Goal: Task Accomplishment & Management: Use online tool/utility

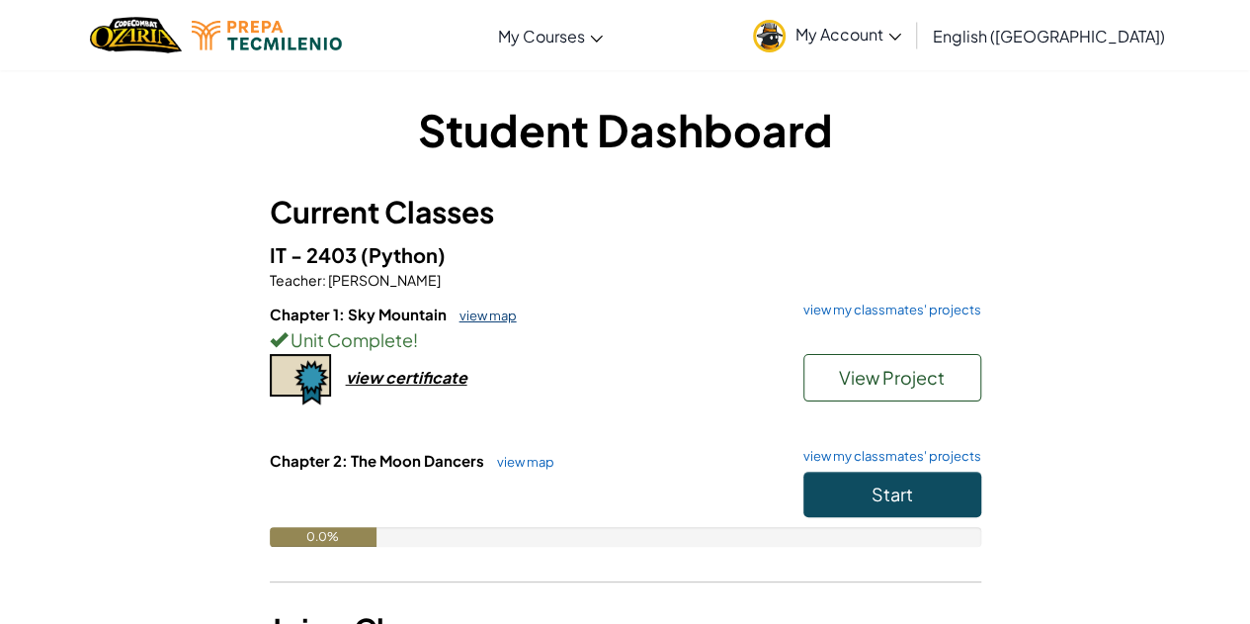
click at [484, 320] on link "view map" at bounding box center [483, 315] width 67 height 16
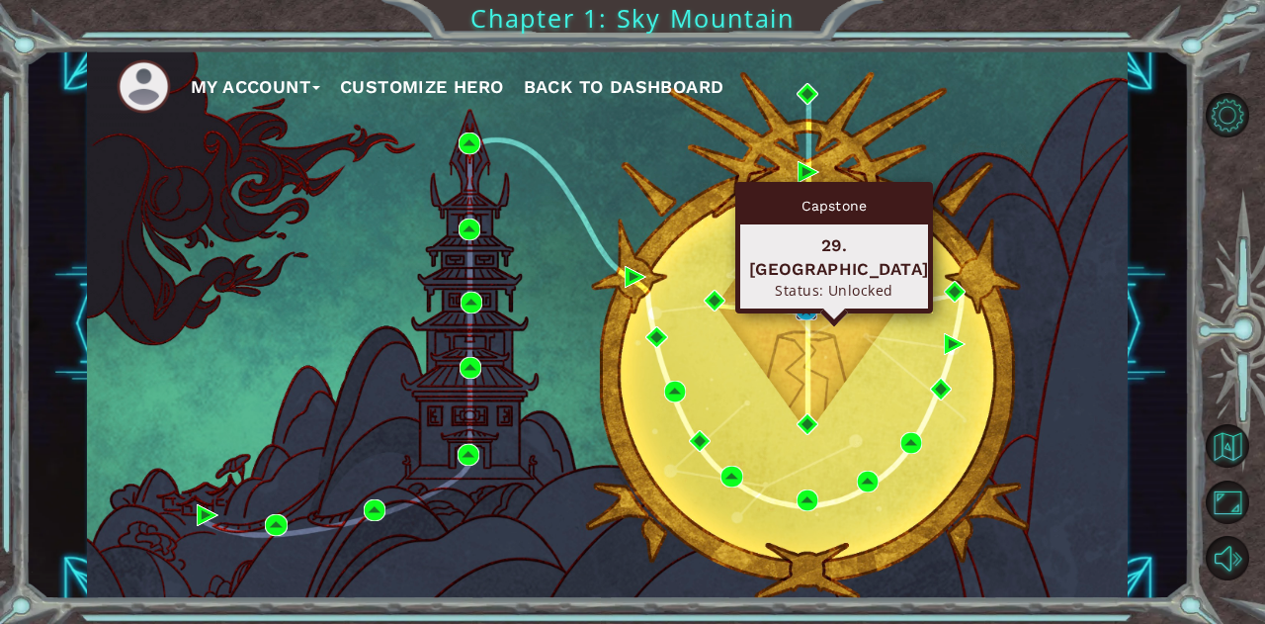
click at [802, 311] on img at bounding box center [807, 310] width 22 height 22
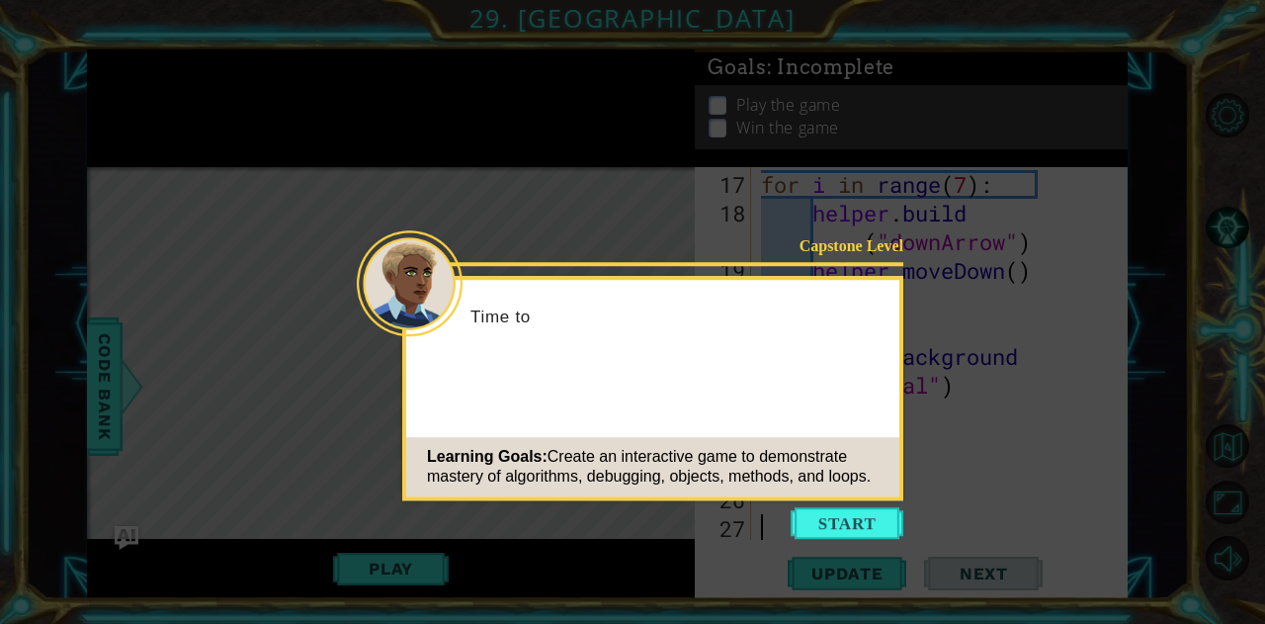
scroll to position [601, 0]
click at [852, 517] on button "Start" at bounding box center [847, 523] width 113 height 32
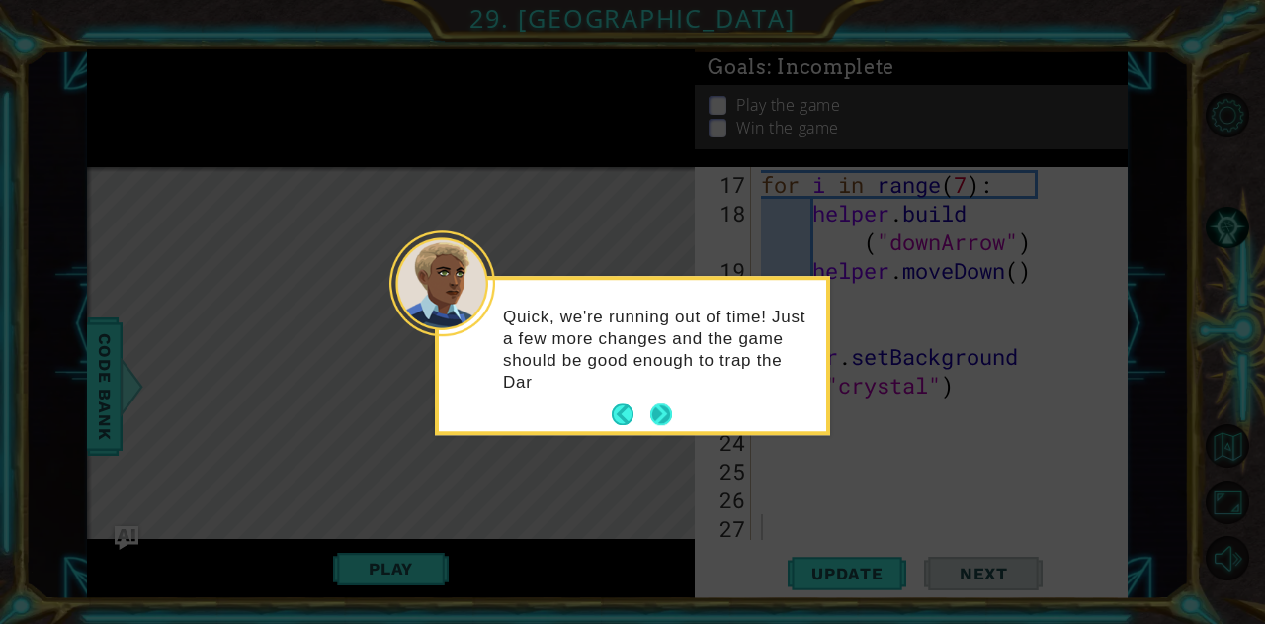
click at [664, 392] on p "Quick, we're running out of time! Just a few more changes and the game should b…" at bounding box center [657, 349] width 309 height 87
click at [665, 420] on button "Next" at bounding box center [660, 414] width 25 height 25
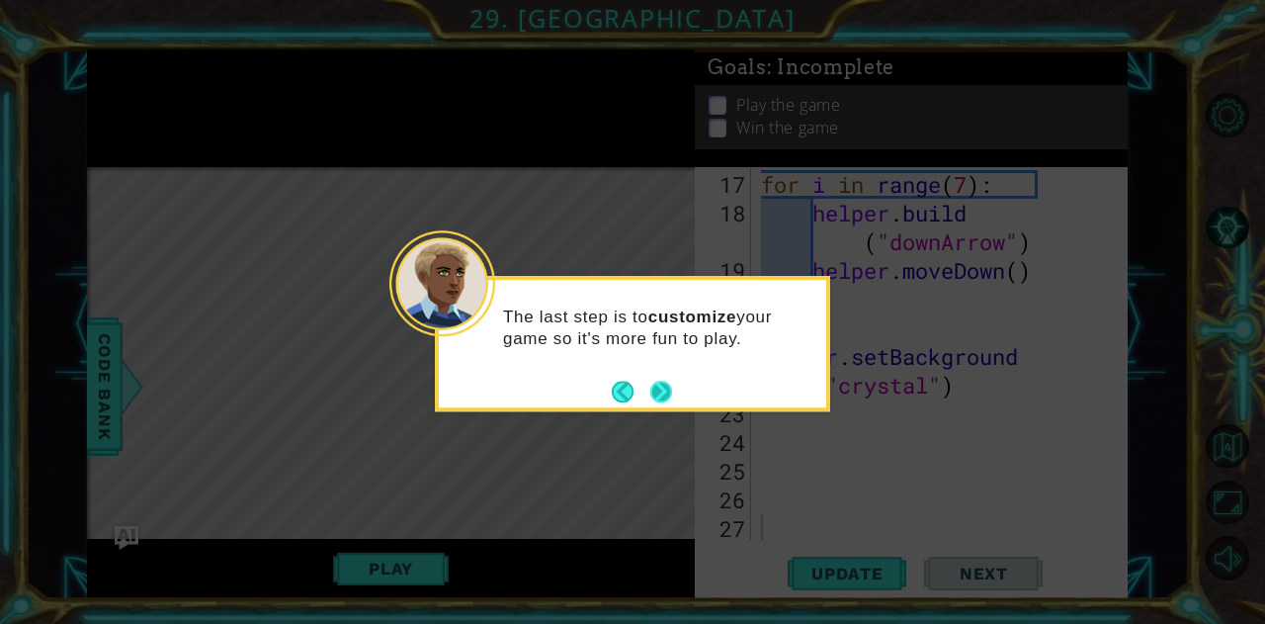
click at [661, 406] on div "The last step is to customize your game so it's more fun to play." at bounding box center [632, 343] width 395 height 135
click at [661, 403] on button "Next" at bounding box center [661, 392] width 23 height 23
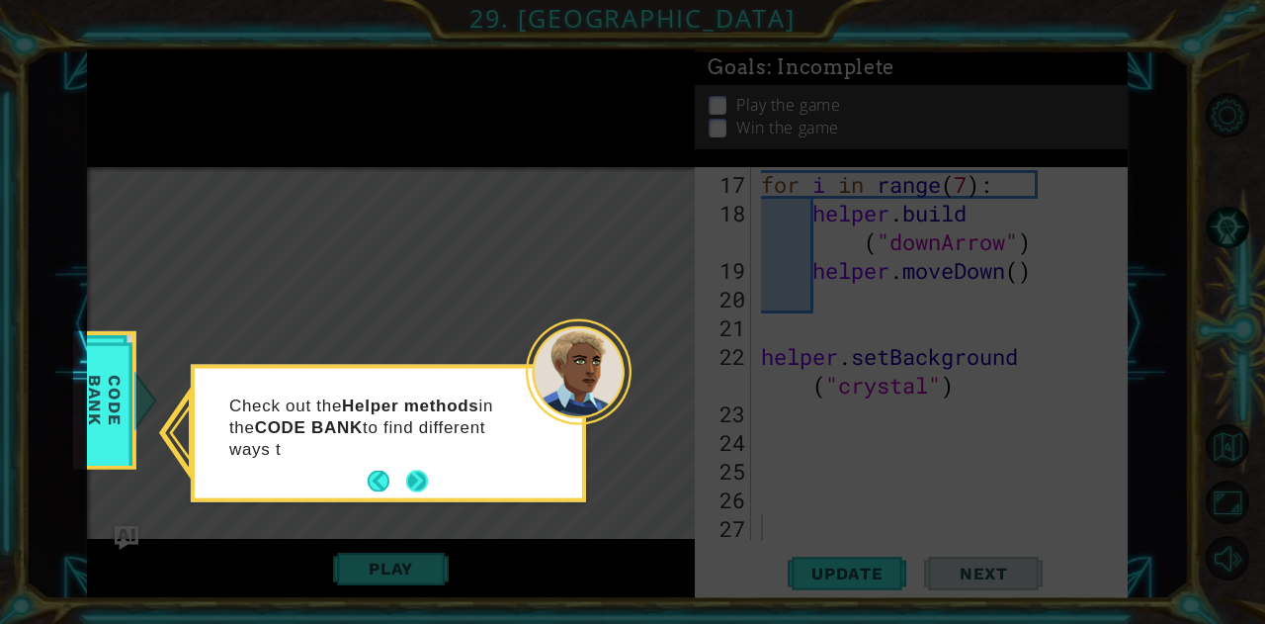
click at [429, 487] on button "Next" at bounding box center [416, 482] width 27 height 27
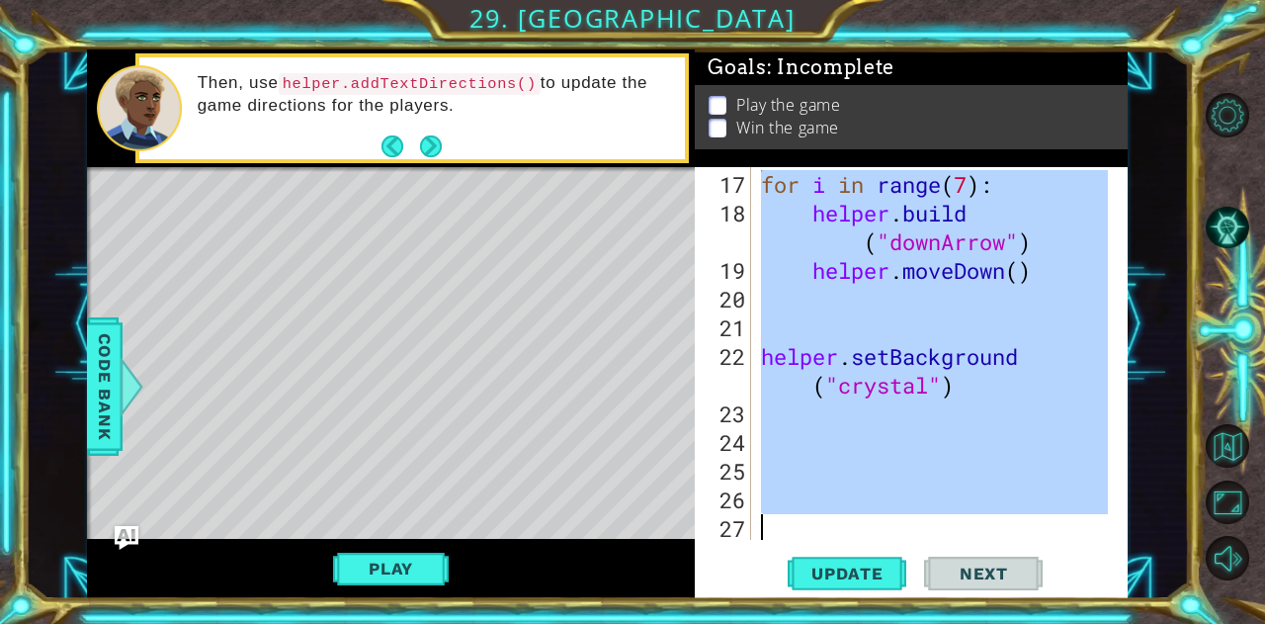
drag, startPoint x: 763, startPoint y: 183, endPoint x: 975, endPoint y: 540, distance: 414.8
click at [975, 540] on div "17 18 19 20 21 22 23 24 25 26 27 for i in range ( 7 ) : helper . build ( "downA…" at bounding box center [911, 383] width 432 height 432
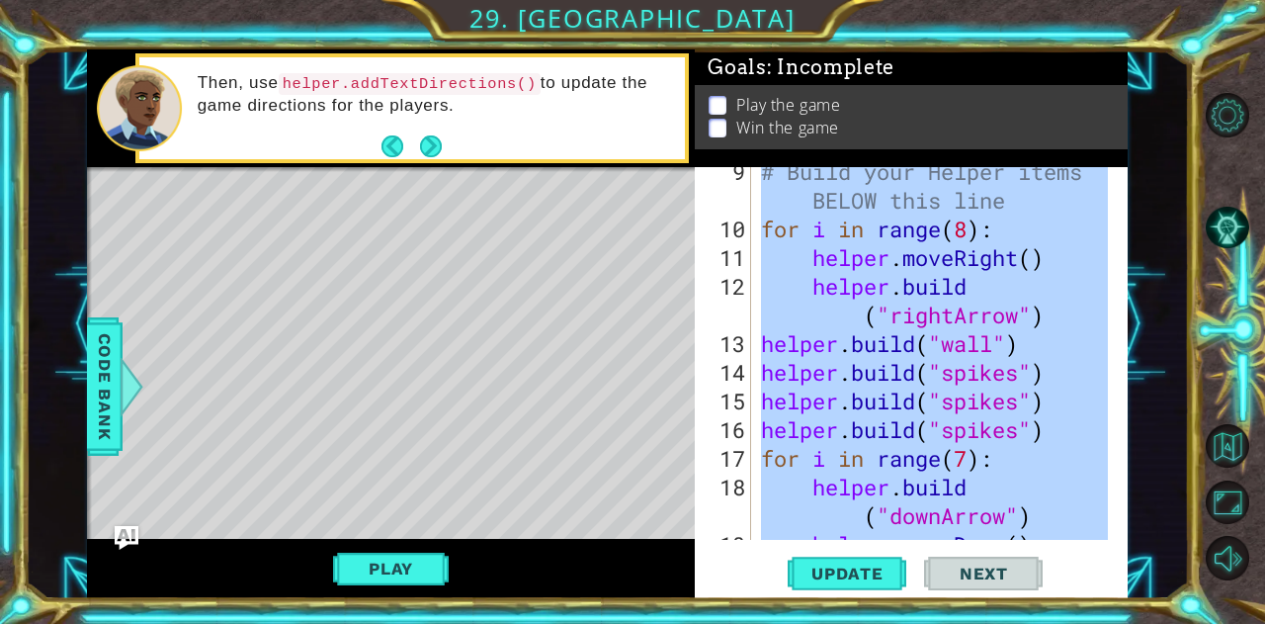
scroll to position [330, 0]
